Goal: Book appointment/travel/reservation

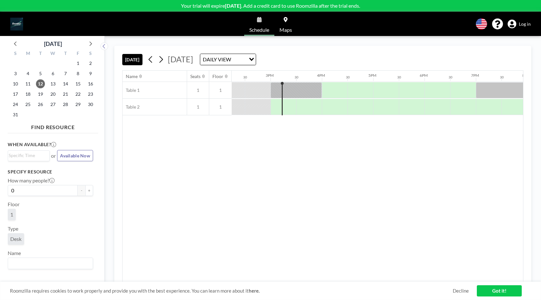
scroll to position [0, 744]
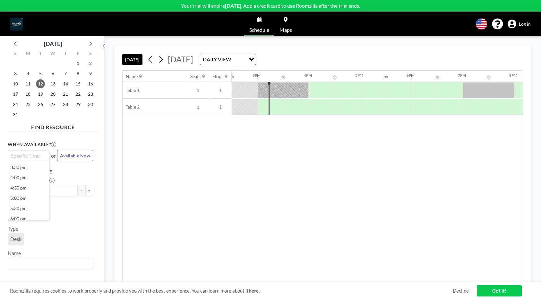
click at [33, 157] on input "Search for option" at bounding box center [27, 156] width 37 height 8
click at [134, 203] on div "Name Seats Floor 12AM 30 1AM 30 2AM 30 3AM 30 4AM 30 5AM 30 6AM 30 7AM 30 8AM 3…" at bounding box center [323, 176] width 400 height 211
click at [17, 238] on span "Desk" at bounding box center [15, 238] width 11 height 6
click at [55, 267] on div "Loading..." at bounding box center [50, 263] width 85 height 11
click at [83, 219] on div "1" at bounding box center [50, 216] width 85 height 14
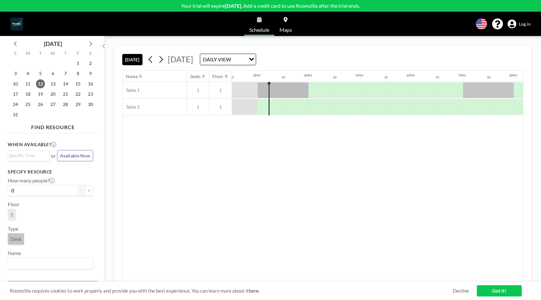
click at [497, 293] on link "Got it!" at bounding box center [499, 290] width 45 height 11
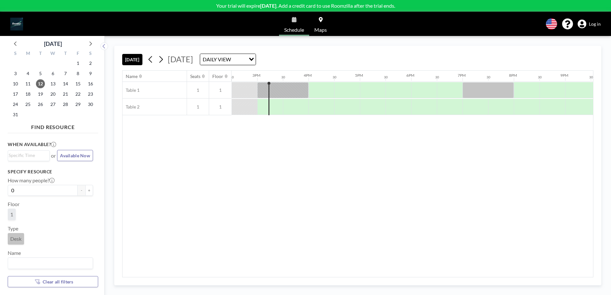
click at [322, 30] on span "Maps" at bounding box center [320, 29] width 13 height 5
